Goal: Task Accomplishment & Management: Use online tool/utility

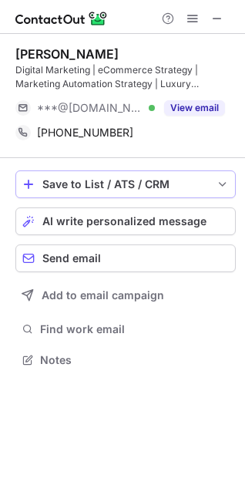
scroll to position [349, 245]
click at [213, 19] on span at bounding box center [217, 18] width 12 height 12
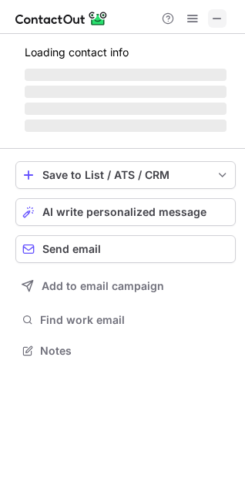
scroll to position [349, 245]
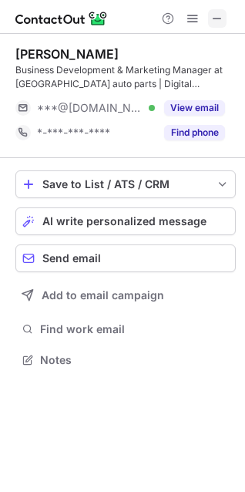
click at [217, 19] on span at bounding box center [217, 18] width 12 height 12
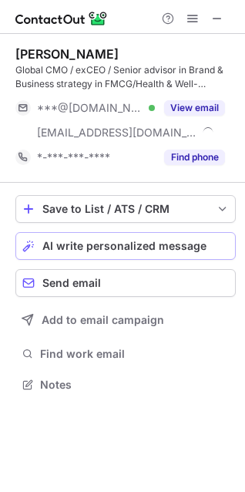
scroll to position [373, 245]
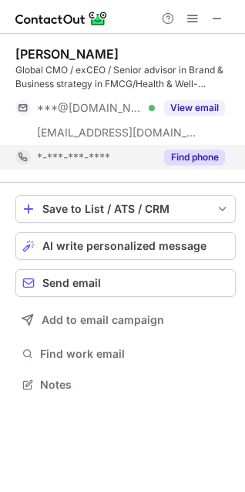
click at [181, 167] on div "Find phone" at bounding box center [190, 157] width 70 height 25
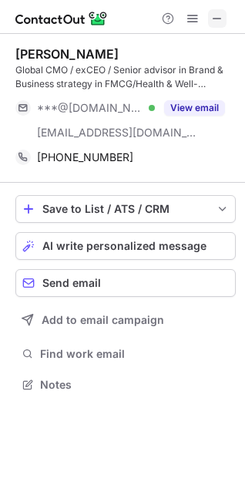
click at [211, 23] on span at bounding box center [217, 18] width 12 height 12
